Goal: Information Seeking & Learning: Learn about a topic

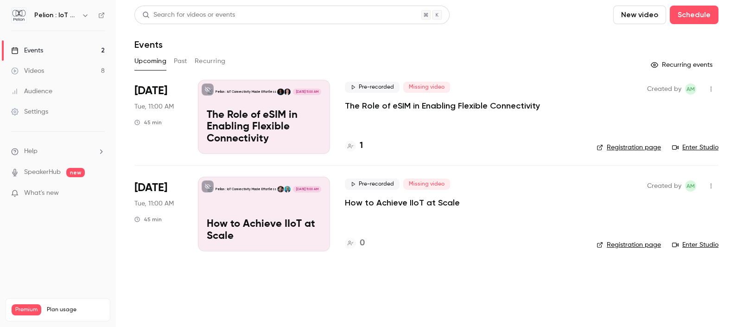
click at [49, 70] on link "Videos 8" at bounding box center [58, 71] width 116 height 20
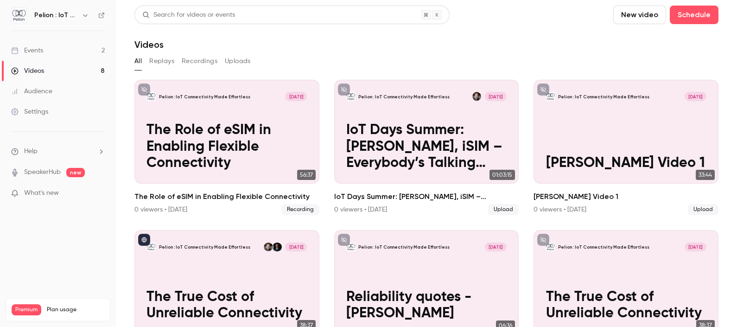
click at [54, 51] on link "Events 2" at bounding box center [58, 50] width 116 height 20
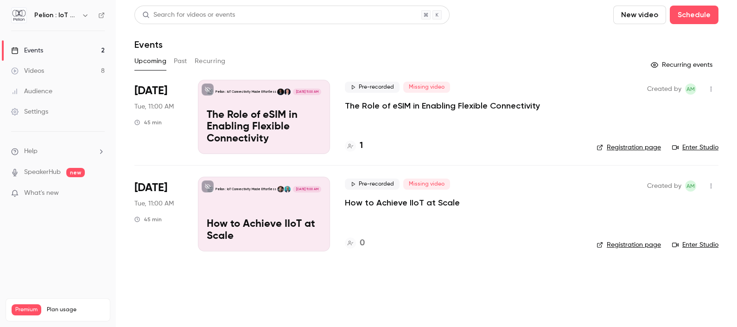
click at [176, 63] on button "Past" at bounding box center [180, 61] width 13 height 15
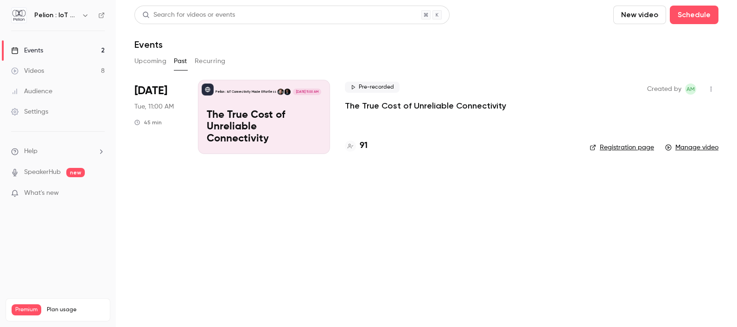
click at [226, 110] on div "Pelion : IoT Connectivity Made Effortless [DATE] 11:00 AM The True Cost of Unre…" at bounding box center [264, 117] width 132 height 74
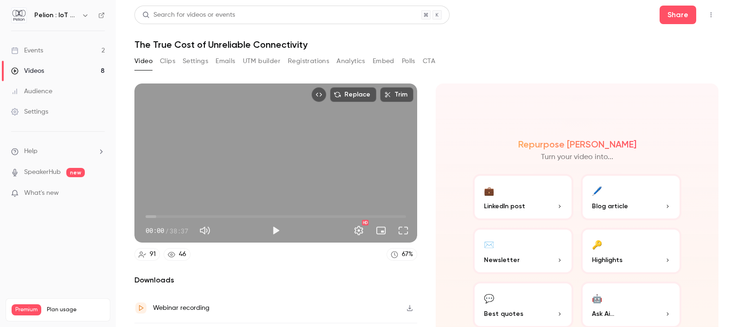
click at [163, 62] on button "Clips" at bounding box center [167, 61] width 15 height 15
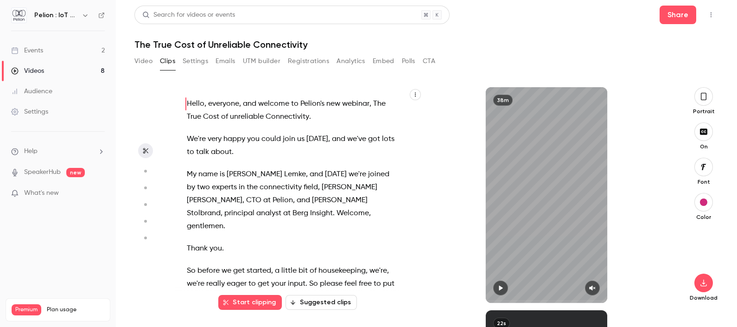
click at [204, 61] on button "Settings" at bounding box center [196, 61] width 26 height 15
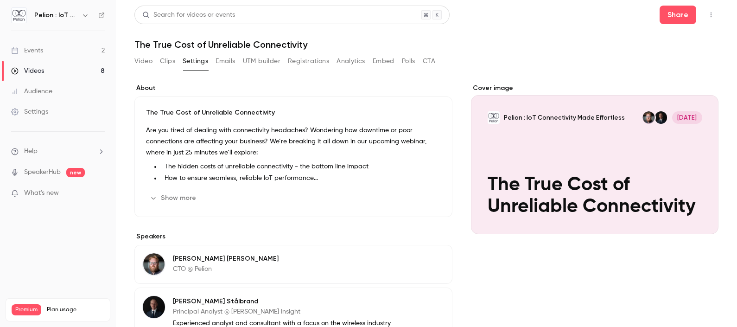
click at [150, 57] on button "Video" at bounding box center [144, 61] width 18 height 15
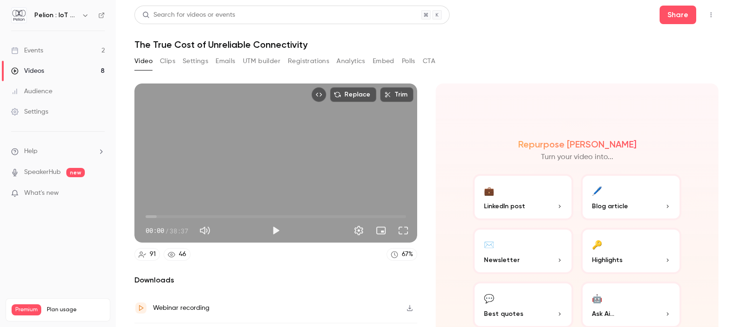
scroll to position [53, 0]
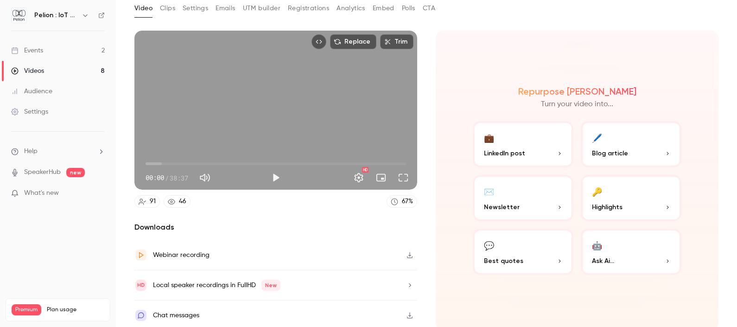
click at [202, 311] on div "Chat messages" at bounding box center [276, 316] width 283 height 30
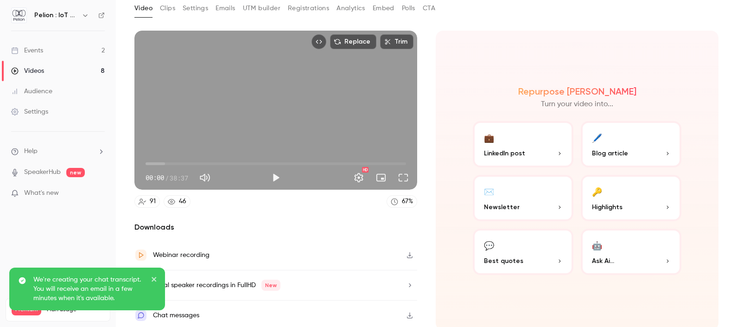
click at [406, 252] on icon "button" at bounding box center [409, 255] width 7 height 6
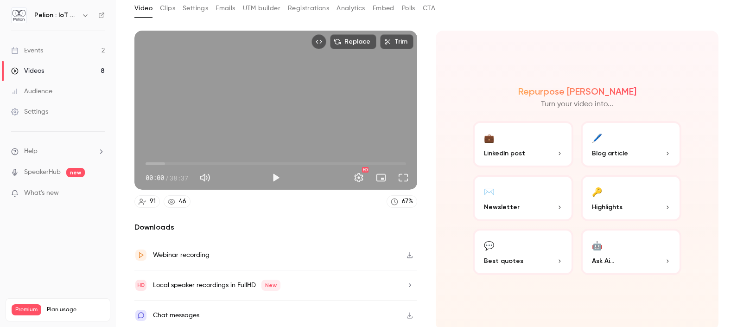
click at [201, 314] on div "Chat messages" at bounding box center [276, 316] width 283 height 30
drag, startPoint x: 241, startPoint y: 111, endPoint x: 205, endPoint y: 142, distance: 47.3
click at [205, 142] on div "Replace Trim 00:00 00:00 / 38:37 HD" at bounding box center [276, 110] width 283 height 159
click at [273, 170] on button "Pause" at bounding box center [276, 177] width 19 height 19
type input "***"
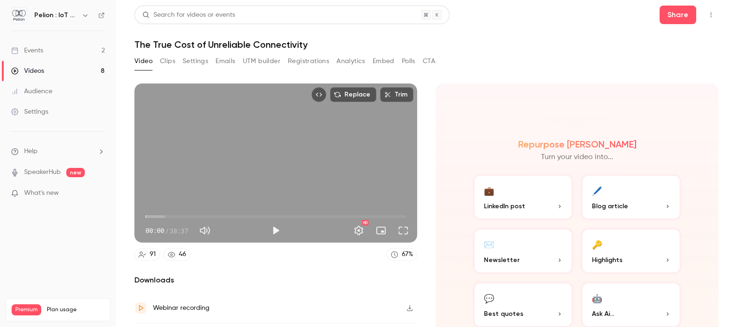
scroll to position [0, 0]
click at [166, 58] on button "Clips" at bounding box center [167, 61] width 15 height 15
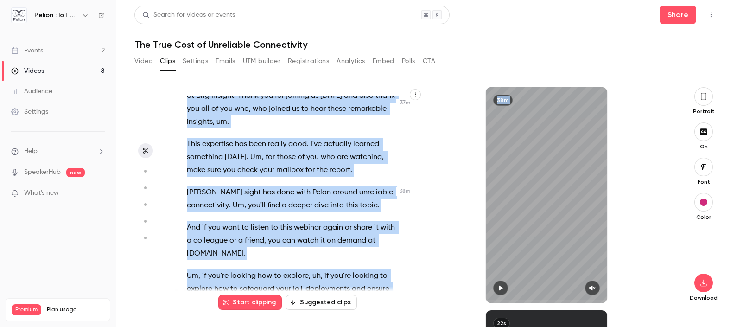
scroll to position [11398, 0]
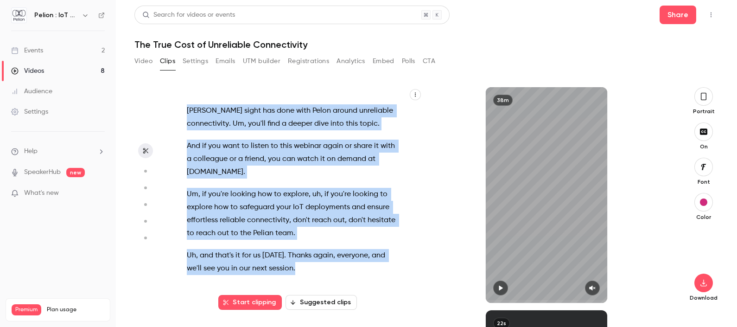
drag, startPoint x: 185, startPoint y: 104, endPoint x: 299, endPoint y: 269, distance: 200.3
click at [299, 269] on div "Hello , everyone , and welcome to [PERSON_NAME]'s new webinar , The True Cost o…" at bounding box center [296, 199] width 243 height 206
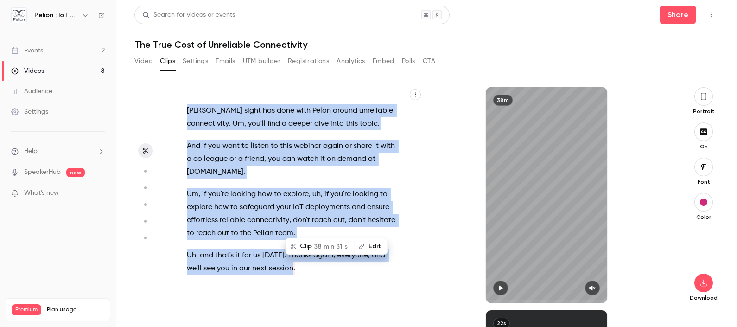
copy div "Hello , everyone , and welcome to [PERSON_NAME]'s new webinar , The True Cost o…"
click at [46, 55] on link "Events 2" at bounding box center [58, 50] width 116 height 20
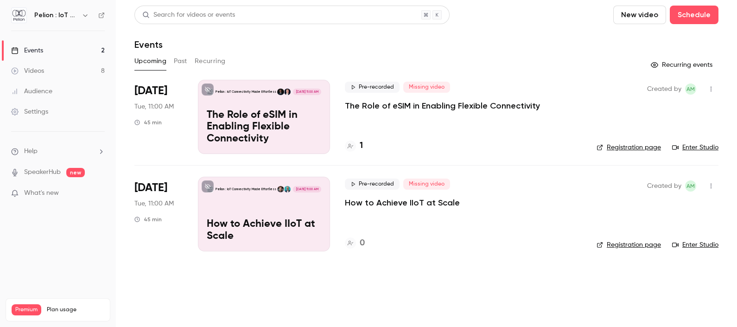
click at [258, 104] on div "Pelion : IoT Connectivity Made Effortless [DATE] 11:00 AM The Role of eSIM in E…" at bounding box center [264, 117] width 132 height 74
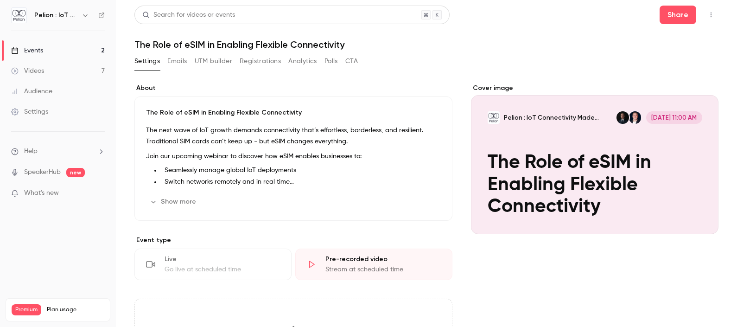
click at [169, 59] on button "Emails" at bounding box center [176, 61] width 19 height 15
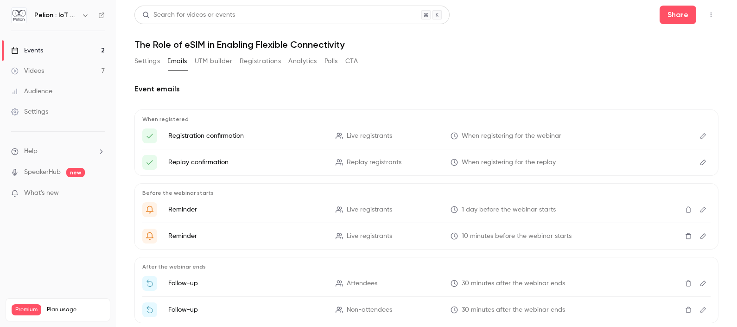
click at [140, 64] on button "Settings" at bounding box center [148, 61] width 26 height 15
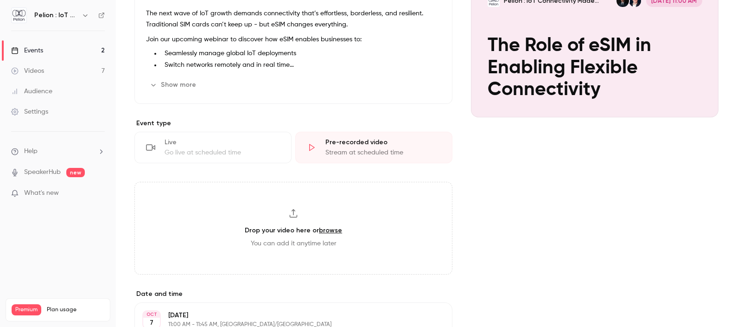
scroll to position [122, 0]
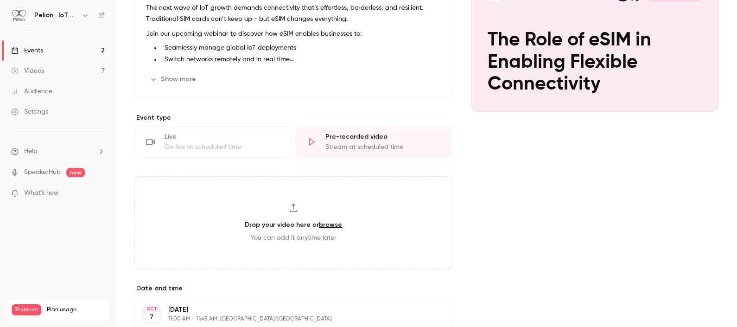
click at [288, 212] on div "Drop your video here or browse You can add it anytime later" at bounding box center [294, 222] width 318 height 93
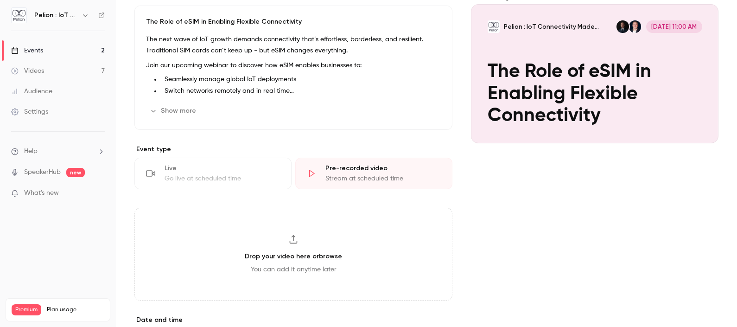
click at [56, 74] on link "Videos 7" at bounding box center [58, 71] width 116 height 20
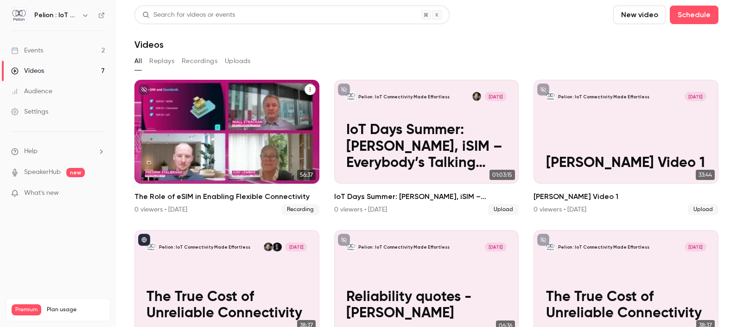
click at [217, 122] on p "The Role of eSIM in Enabling Flexible Connectivity" at bounding box center [227, 147] width 160 height 50
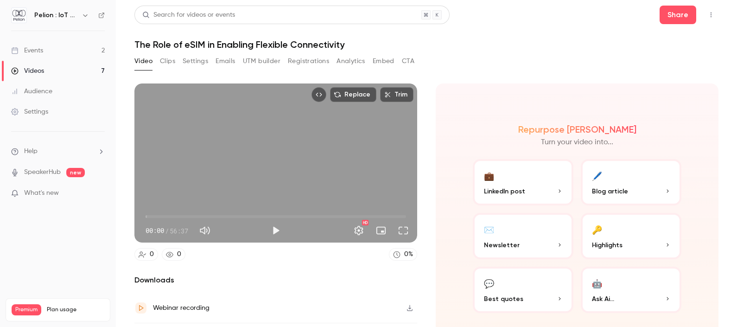
click at [171, 61] on button "Clips" at bounding box center [167, 61] width 15 height 15
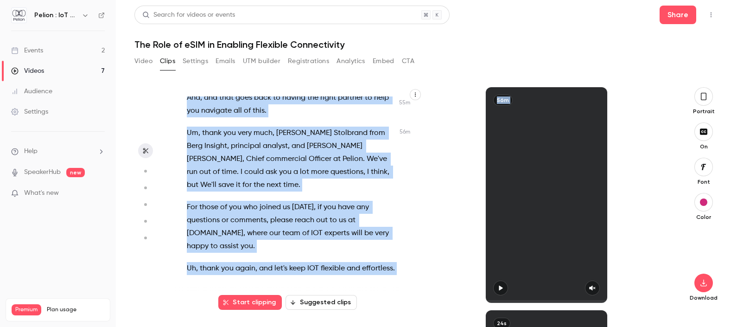
scroll to position [15020, 0]
drag, startPoint x: 186, startPoint y: 100, endPoint x: 316, endPoint y: 270, distance: 214.4
click at [316, 270] on div "Hello , everyone , and welcome to our new webinar , The Role of ESIM in enablin…" at bounding box center [296, 199] width 243 height 206
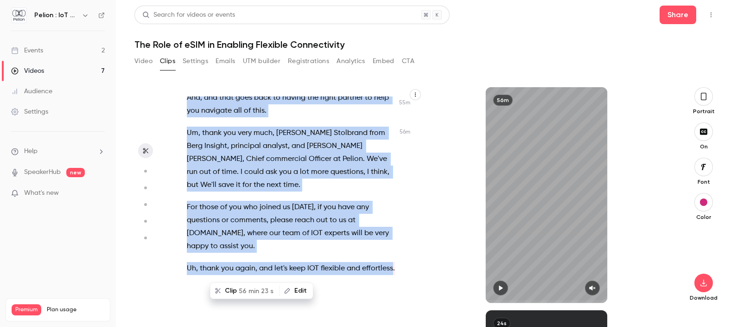
scroll to position [422, 0]
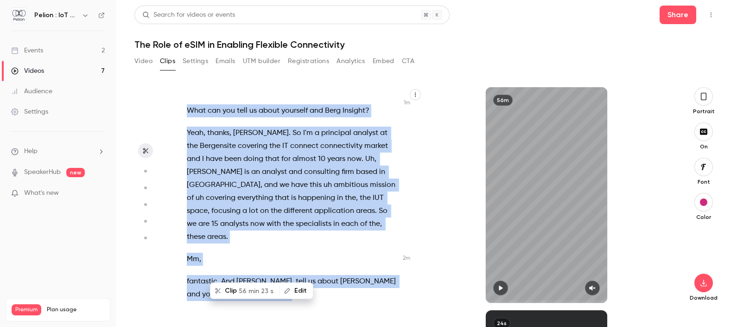
copy div "everyone , and welcome to our new webinar , The Role of ESIM in enabling flexib…"
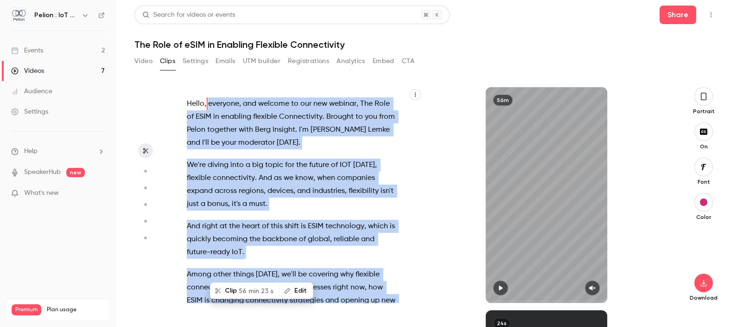
click at [419, 171] on div "Hello , everyone , and welcome to our new webinar , The Role of ESIM in enablin…" at bounding box center [299, 195] width 248 height 216
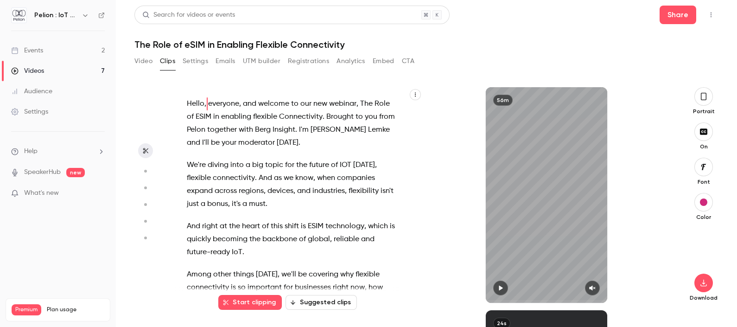
click at [301, 181] on span "know" at bounding box center [304, 178] width 18 height 13
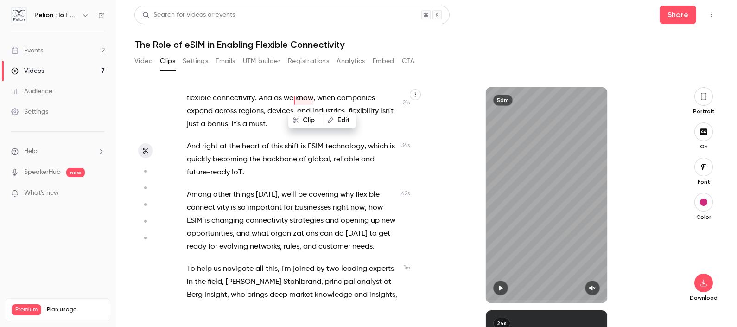
click at [259, 214] on span "connectivity" at bounding box center [267, 220] width 42 height 13
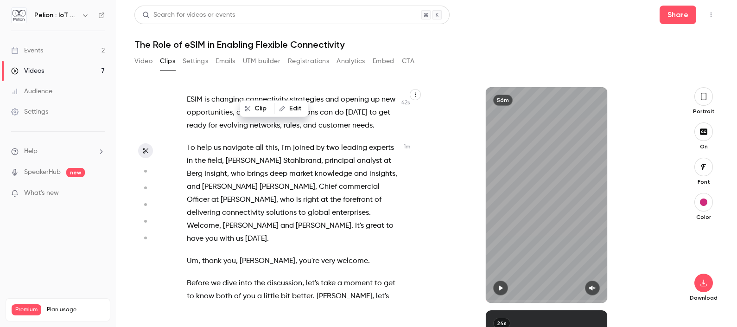
scroll to position [201, 0]
click at [148, 169] on icon "button" at bounding box center [145, 171] width 8 height 6
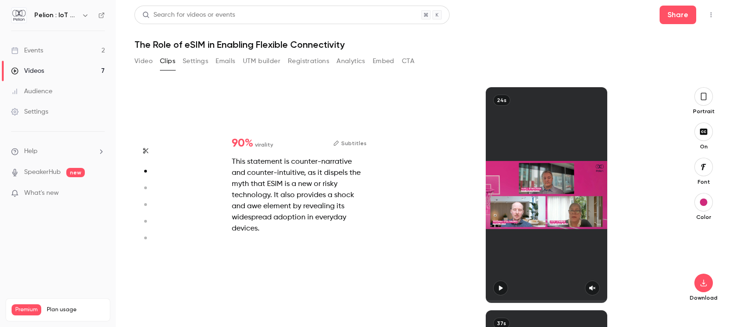
scroll to position [0, 0]
click at [148, 182] on button "button" at bounding box center [145, 187] width 15 height 15
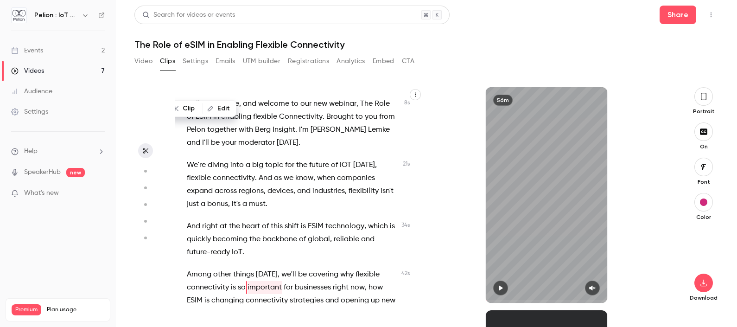
scroll to position [88, 0]
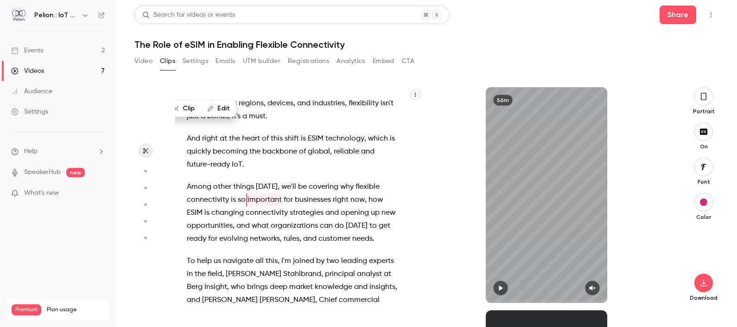
click at [419, 94] on button "button" at bounding box center [415, 94] width 11 height 11
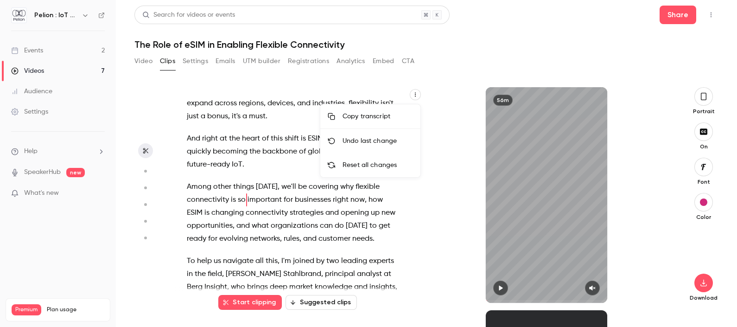
click at [391, 117] on div "Copy transcript" at bounding box center [378, 116] width 70 height 9
click at [416, 94] on icon "button" at bounding box center [416, 95] width 6 height 6
click at [455, 81] on div at bounding box center [368, 163] width 737 height 327
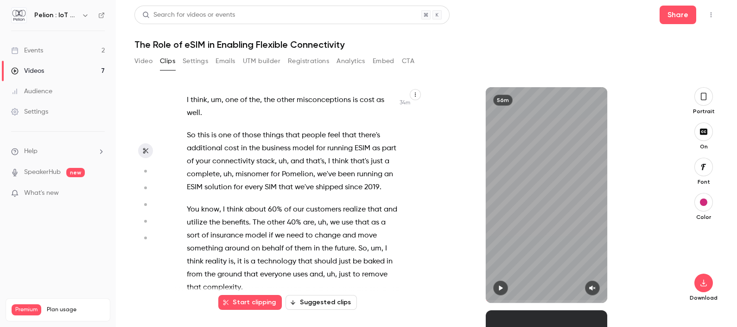
scroll to position [9083, 0]
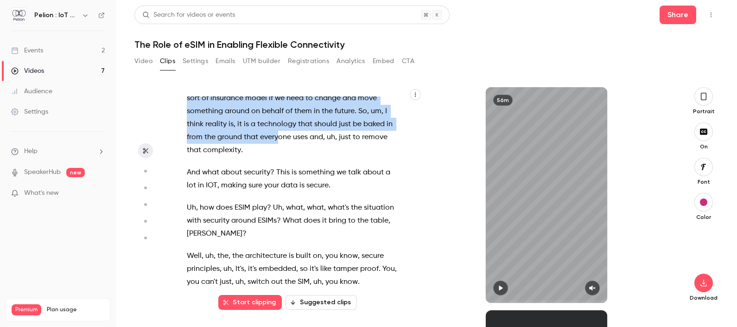
drag, startPoint x: 320, startPoint y: 259, endPoint x: 268, endPoint y: 162, distance: 110.2
click at [268, 162] on div "Hello , everyone , and welcome to our new webinar , The Role of ESIM in enablin…" at bounding box center [296, 199] width 243 height 206
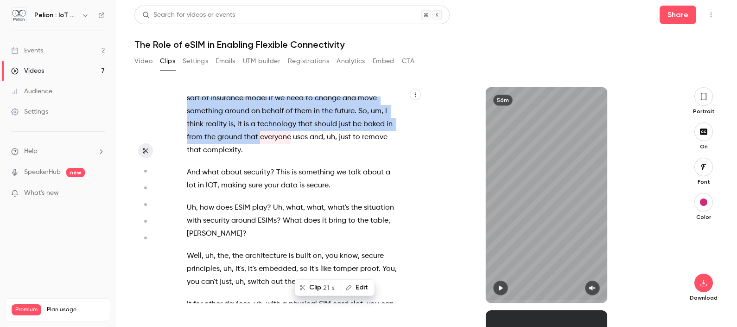
scroll to position [9049, 0]
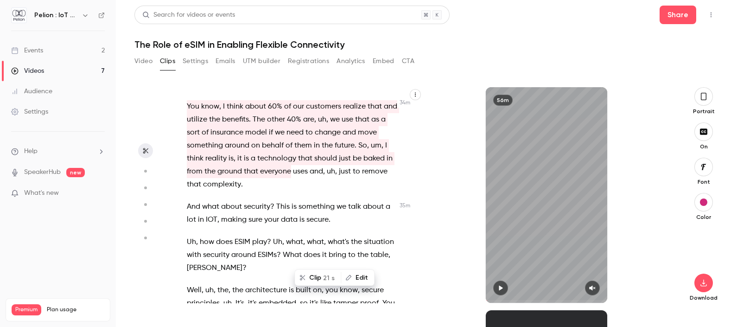
drag, startPoint x: 268, startPoint y: 162, endPoint x: 446, endPoint y: 146, distance: 178.9
click at [446, 146] on div "56m" at bounding box center [547, 195] width 248 height 216
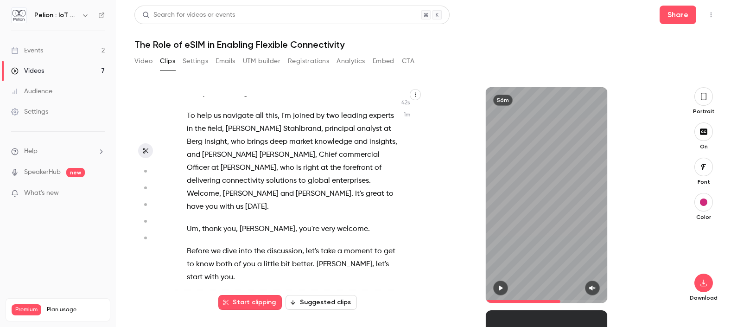
scroll to position [0, 0]
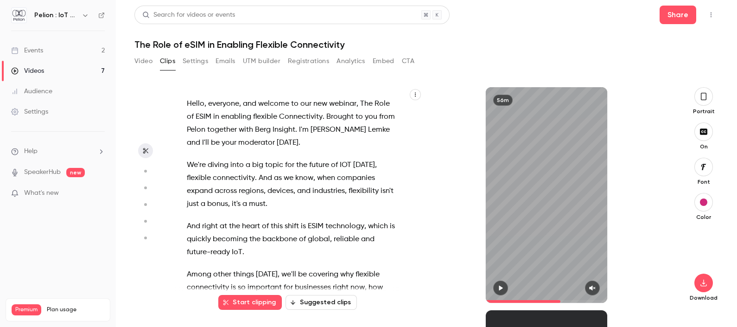
click at [416, 93] on icon "button" at bounding box center [416, 95] width 6 height 6
type input "******"
click at [433, 88] on div at bounding box center [368, 163] width 737 height 327
